Goal: Task Accomplishment & Management: Use online tool/utility

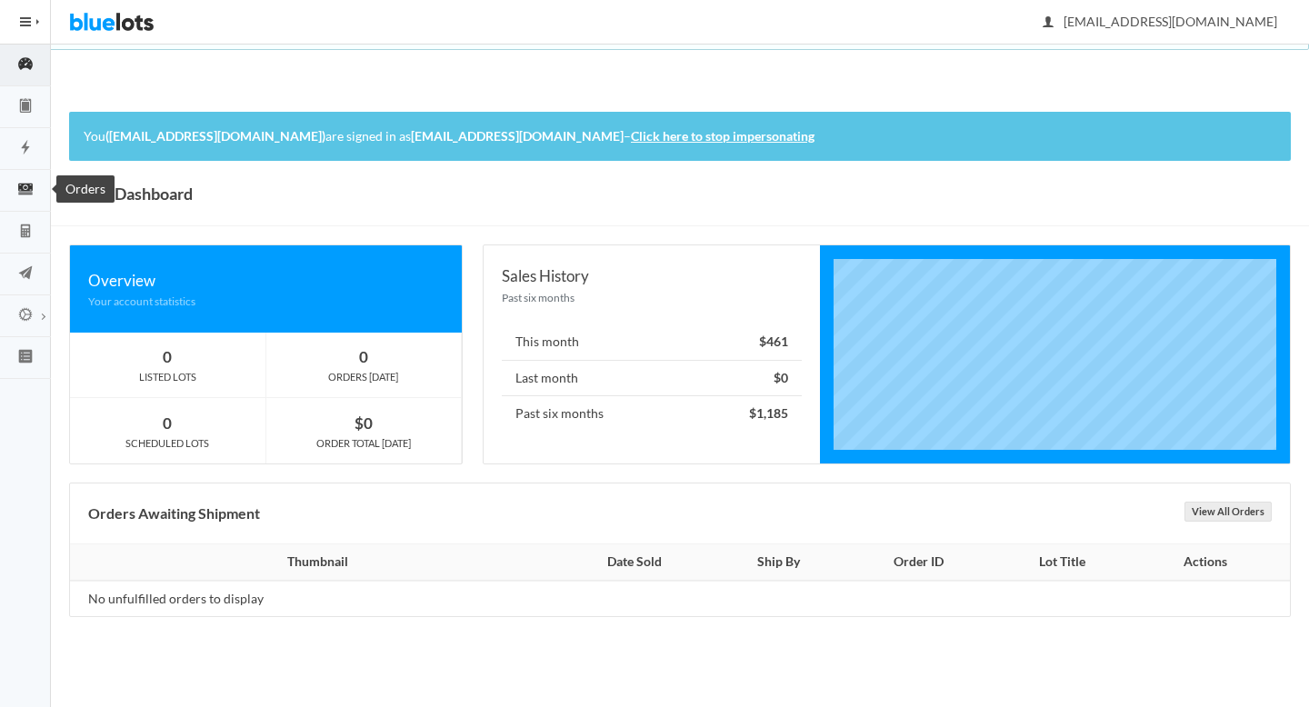
click at [30, 192] on icon "cash" at bounding box center [25, 189] width 15 height 11
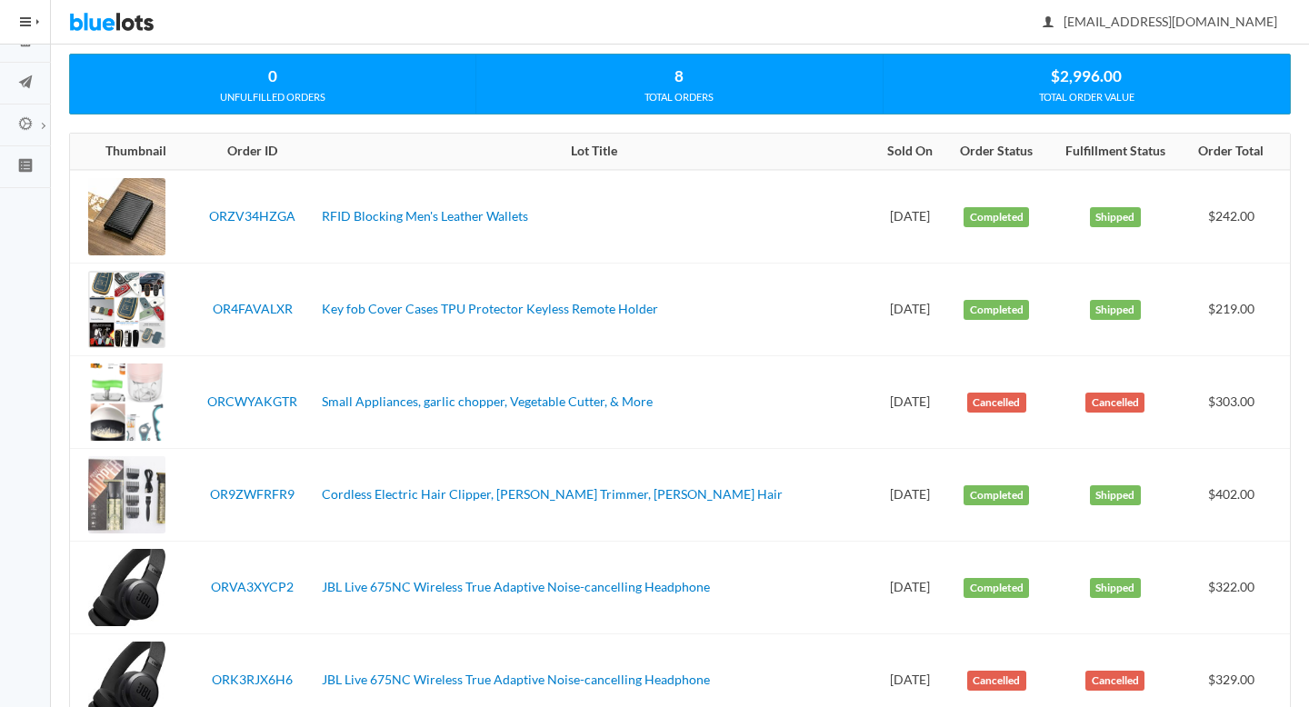
scroll to position [187, 0]
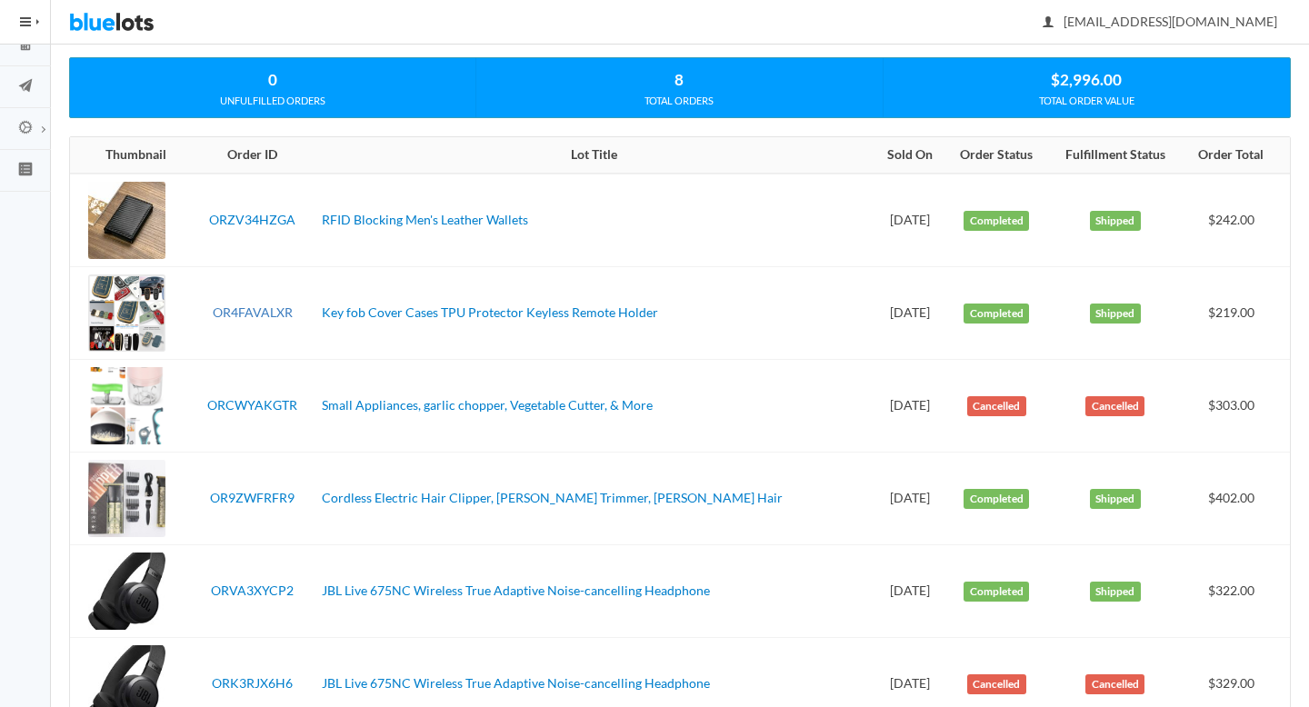
click at [260, 310] on link "OR4FAVALXR" at bounding box center [253, 311] width 80 height 15
click at [274, 222] on link "ORZV34HZGA" at bounding box center [252, 219] width 86 height 15
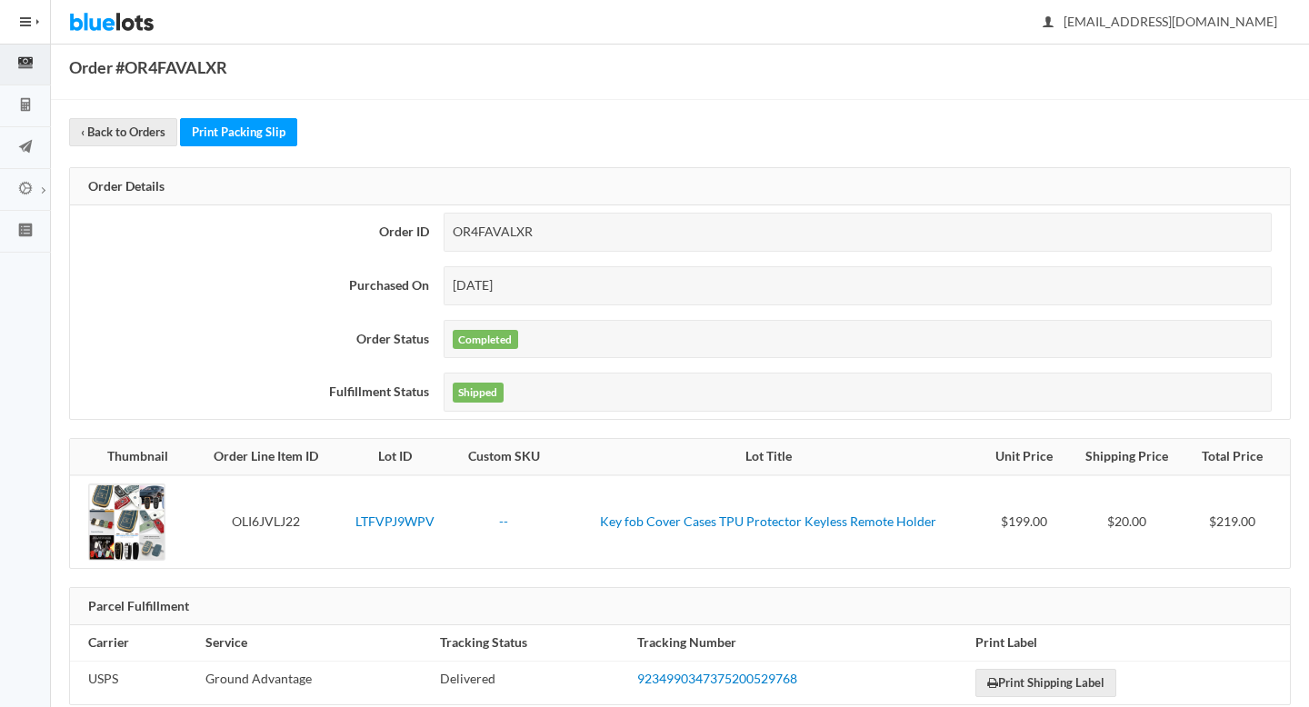
scroll to position [161, 0]
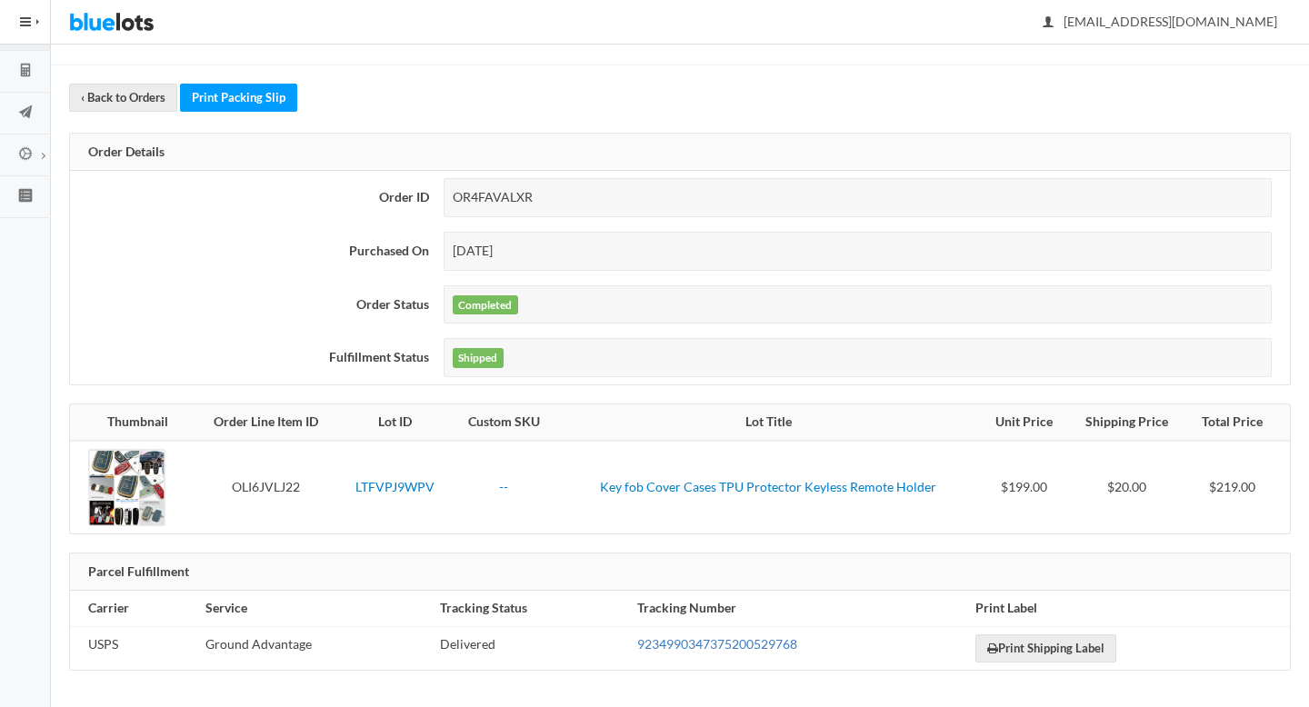
click at [680, 646] on link "9234990347375200529768" at bounding box center [717, 643] width 160 height 15
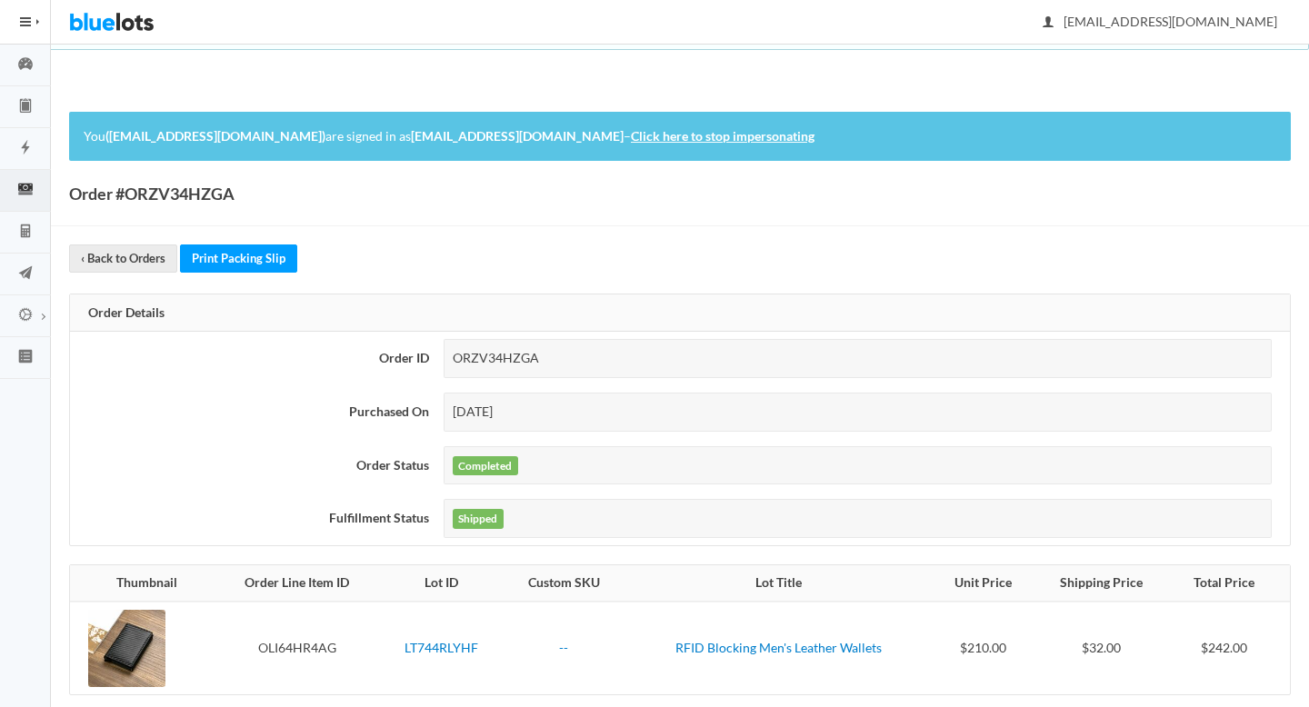
scroll to position [161, 0]
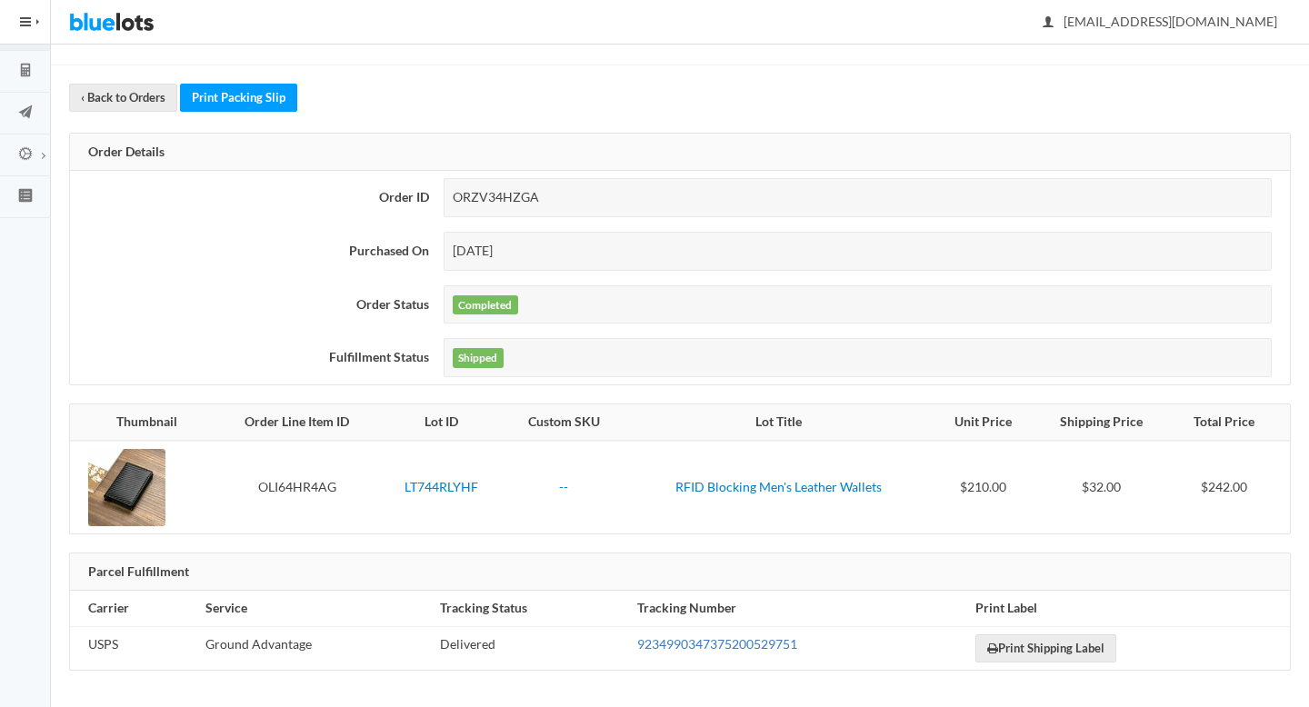
click at [743, 645] on link "9234990347375200529751" at bounding box center [717, 643] width 160 height 15
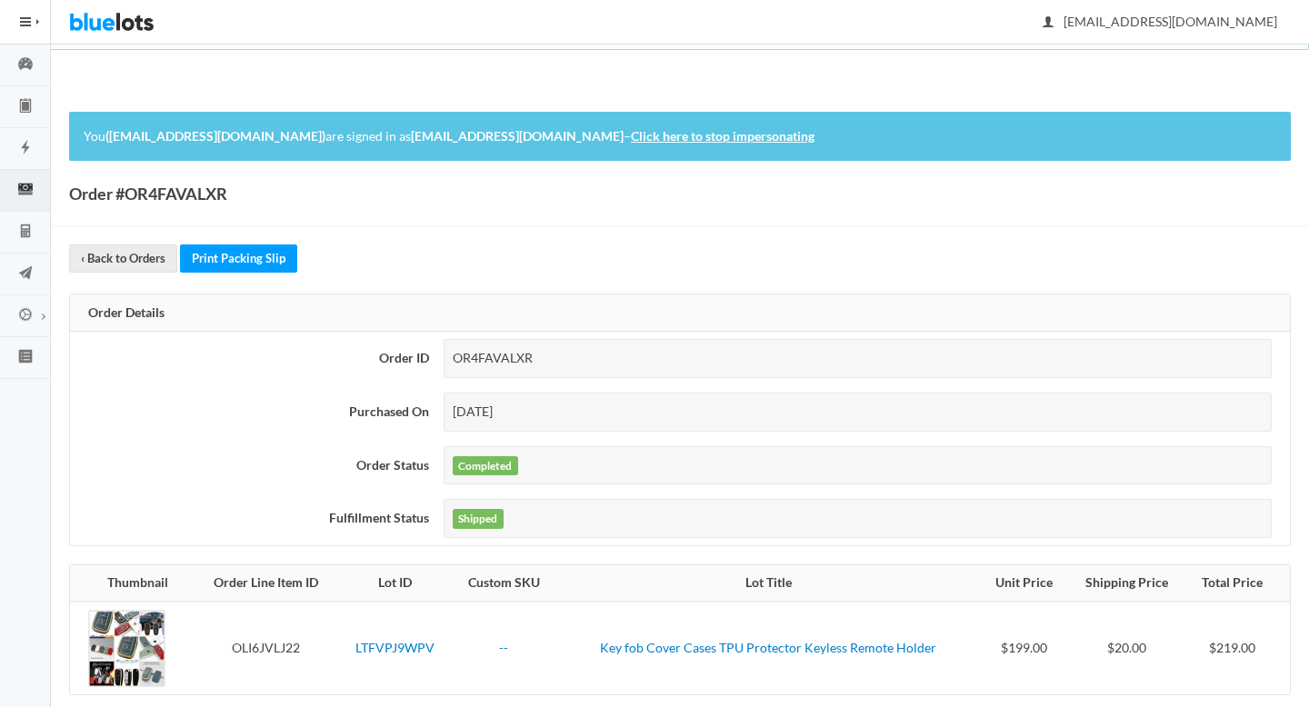
scroll to position [161, 0]
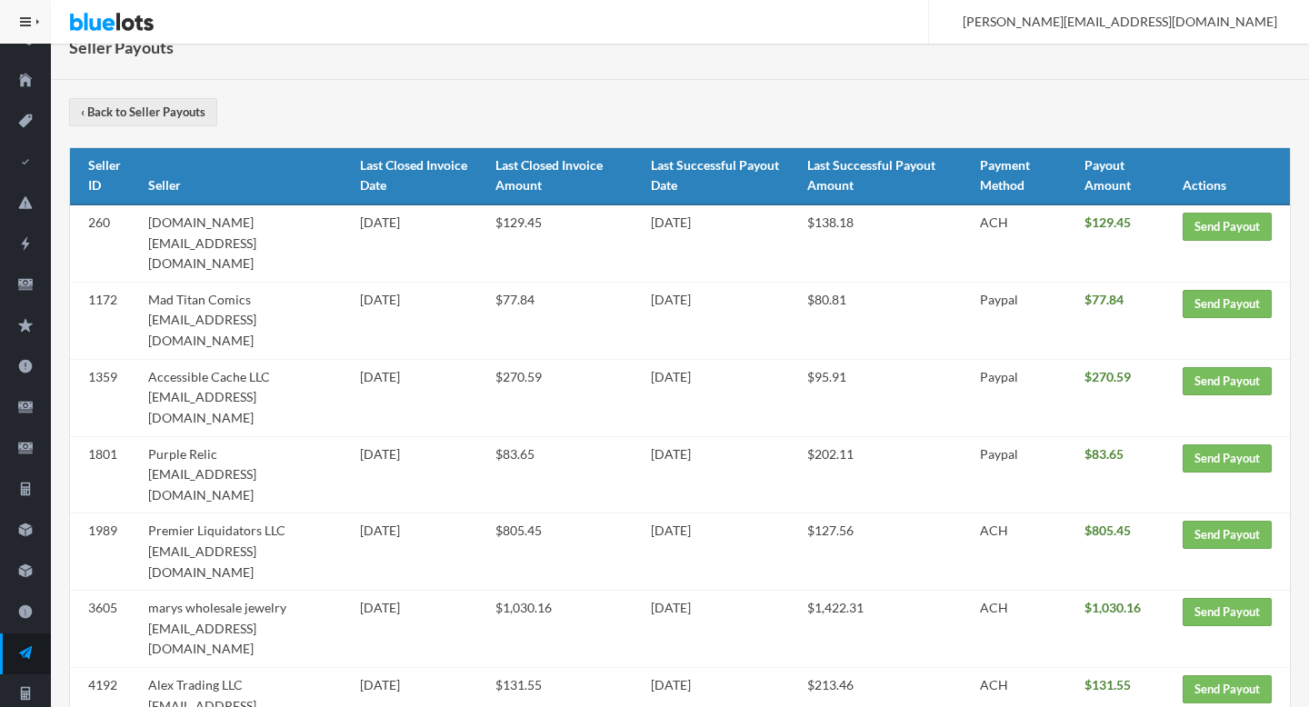
scroll to position [277, 0]
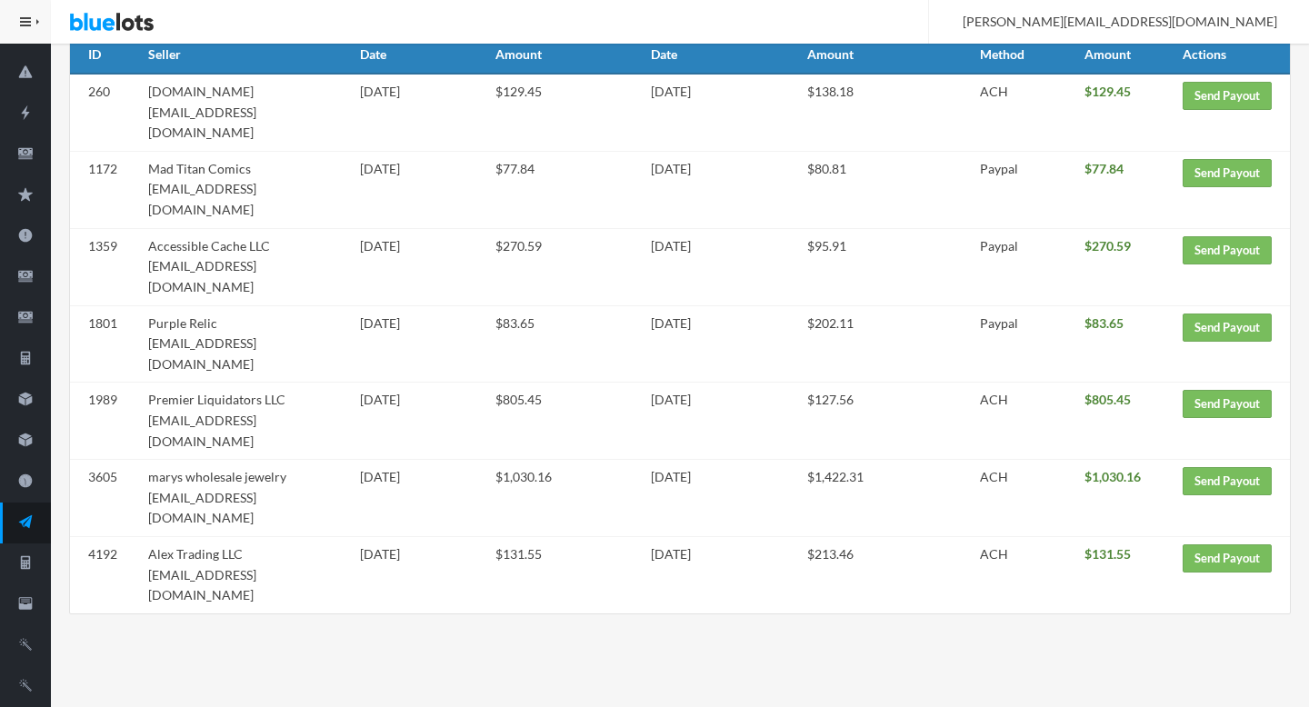
click at [287, 537] on td "Alex Trading LLC alextrading.b2b@gmail.com" at bounding box center [247, 575] width 212 height 76
drag, startPoint x: 287, startPoint y: 454, endPoint x: 193, endPoint y: 454, distance: 94.5
click at [193, 537] on td "Alex Trading LLC alextrading.b2b@gmail.com" at bounding box center [247, 575] width 212 height 76
copy td "[EMAIL_ADDRESS][DOMAIN_NAME]"
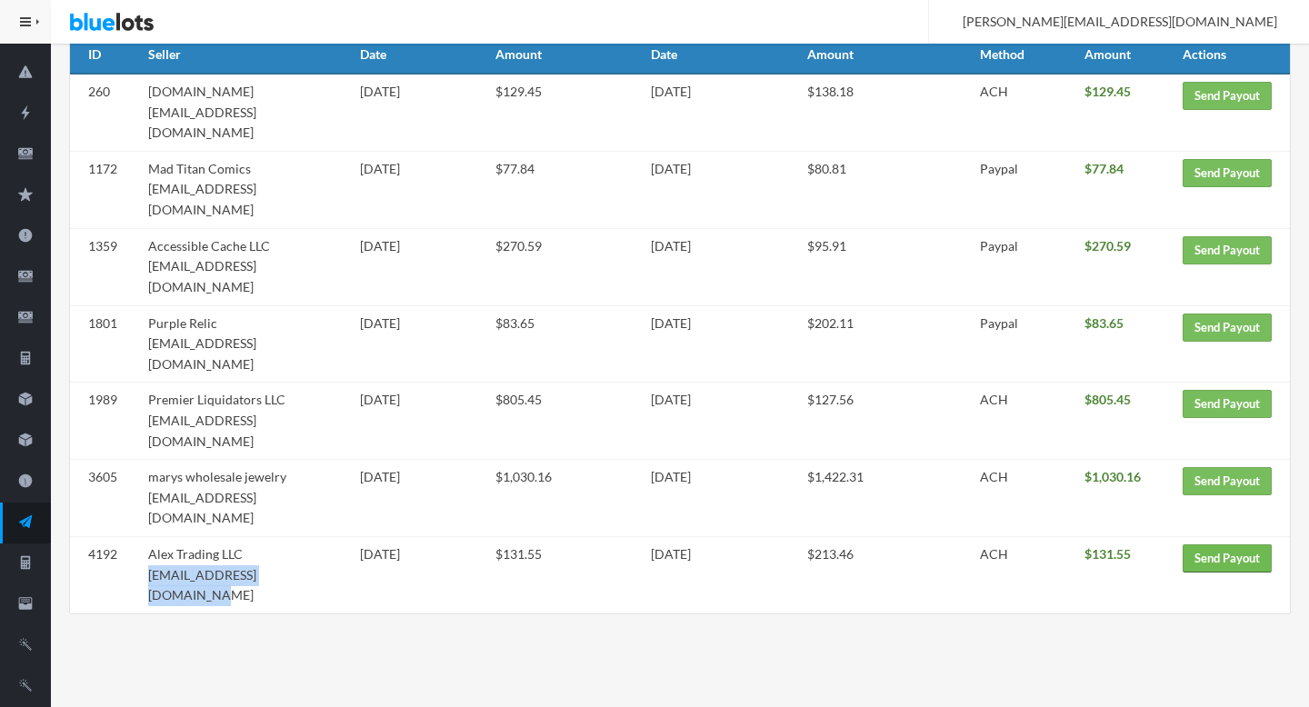
click at [1236, 544] on link "Send Payout" at bounding box center [1226, 558] width 89 height 28
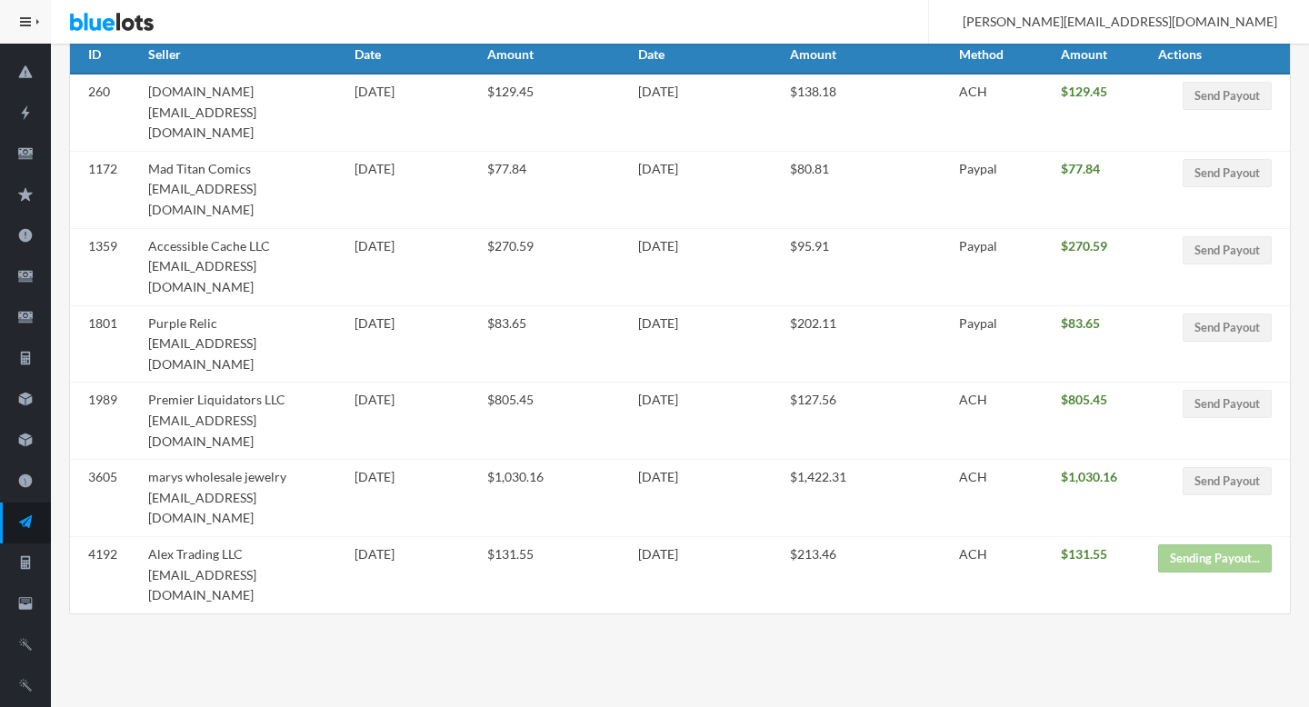
click at [160, 460] on td "marys wholesale jewelry marygemsjewelry@yahoo.com" at bounding box center [244, 498] width 207 height 77
drag, startPoint x: 160, startPoint y: 396, endPoint x: 296, endPoint y: 396, distance: 136.3
click at [296, 460] on td "marys wholesale jewelry marygemsjewelry@yahoo.com" at bounding box center [244, 498] width 207 height 77
copy td "marygemsjewelry@yahoo.com"
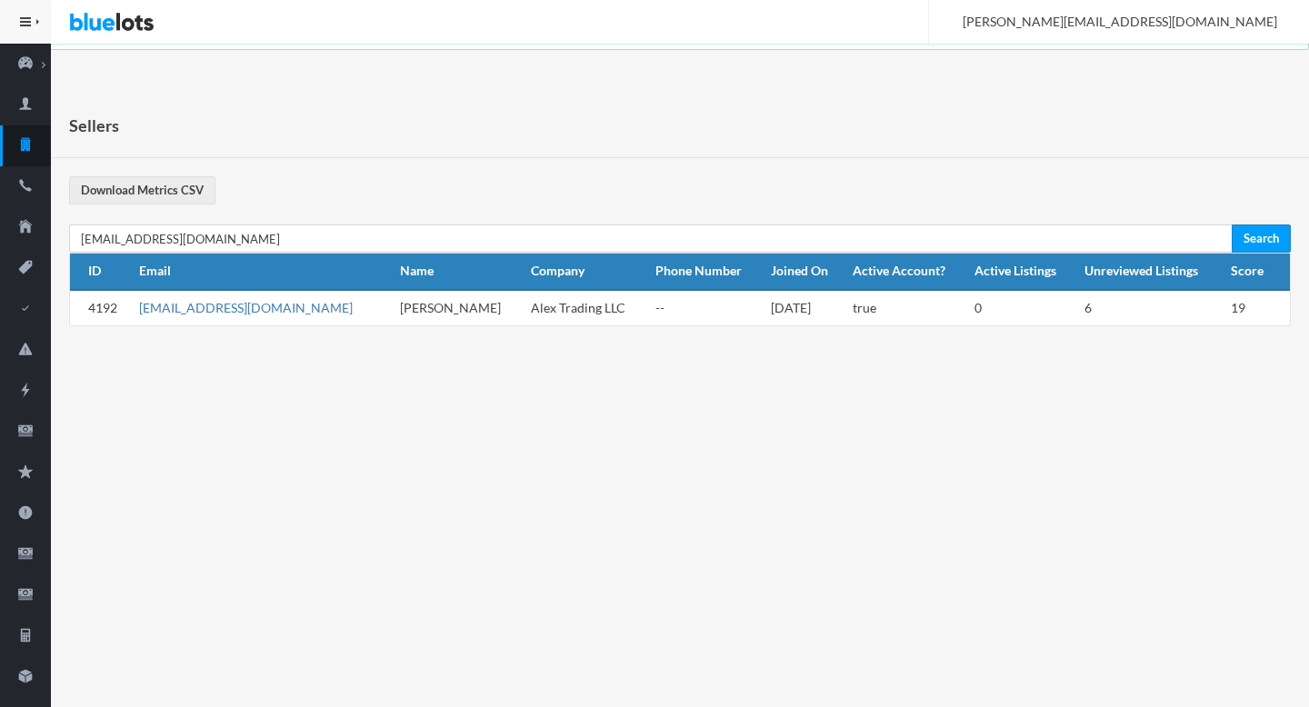
click at [258, 305] on link "[EMAIL_ADDRESS][DOMAIN_NAME]" at bounding box center [246, 307] width 214 height 15
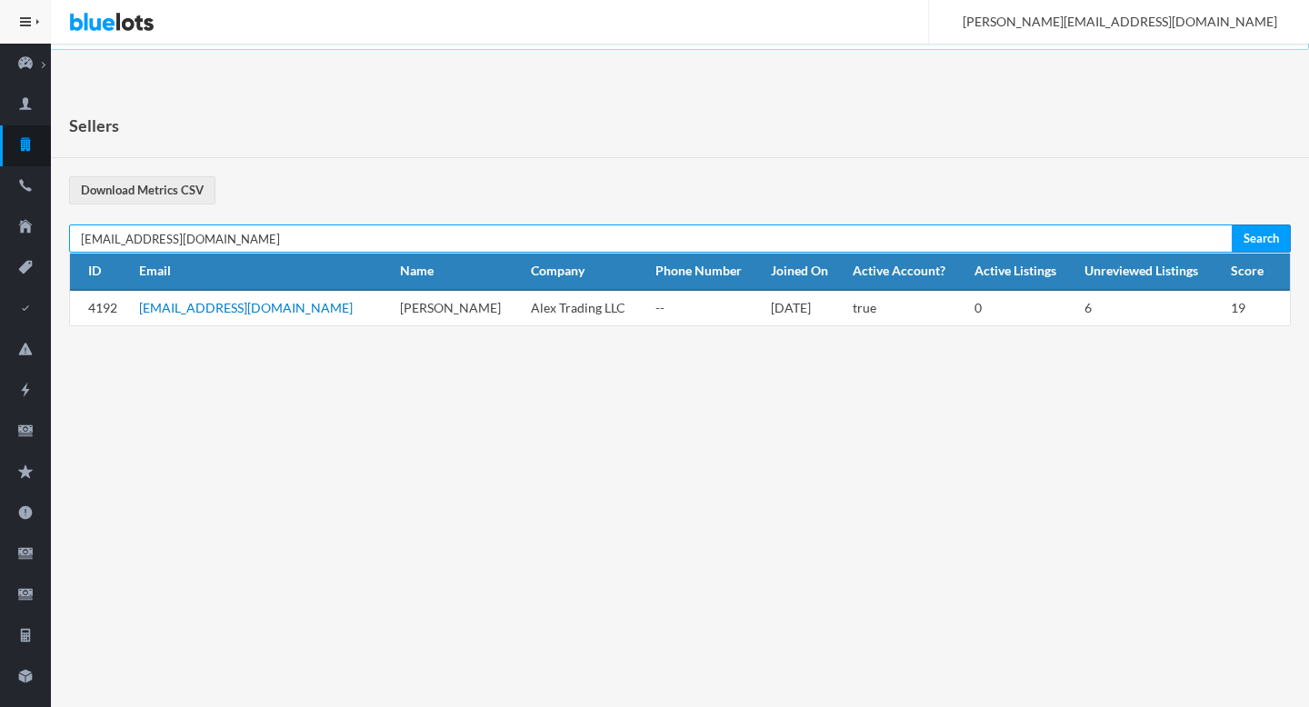
click at [477, 228] on input "[EMAIL_ADDRESS][DOMAIN_NAME]" at bounding box center [650, 238] width 1163 height 28
paste input "marygemsjewelry@yahoo"
type input "marygemsjewelry@yahoo.com"
click at [1231, 224] on input "Search" at bounding box center [1260, 238] width 59 height 28
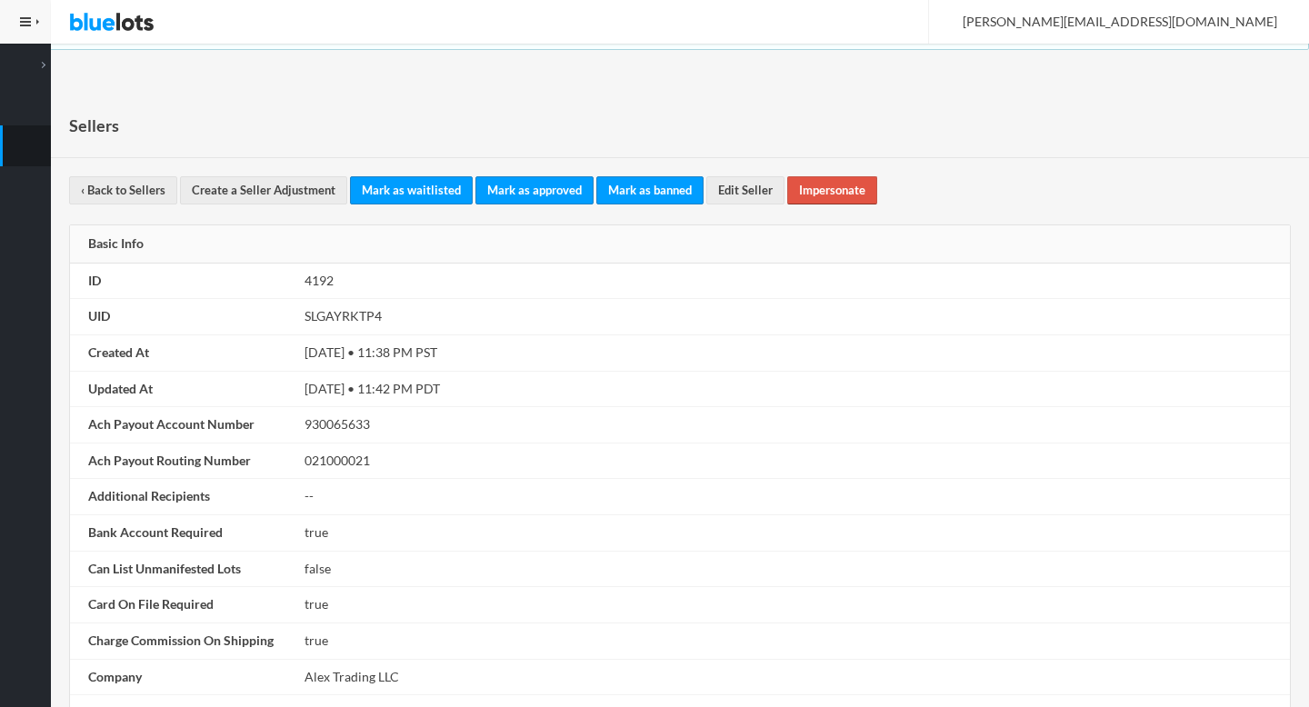
click at [823, 185] on link "Impersonate" at bounding box center [832, 190] width 90 height 28
